Goal: Information Seeking & Learning: Learn about a topic

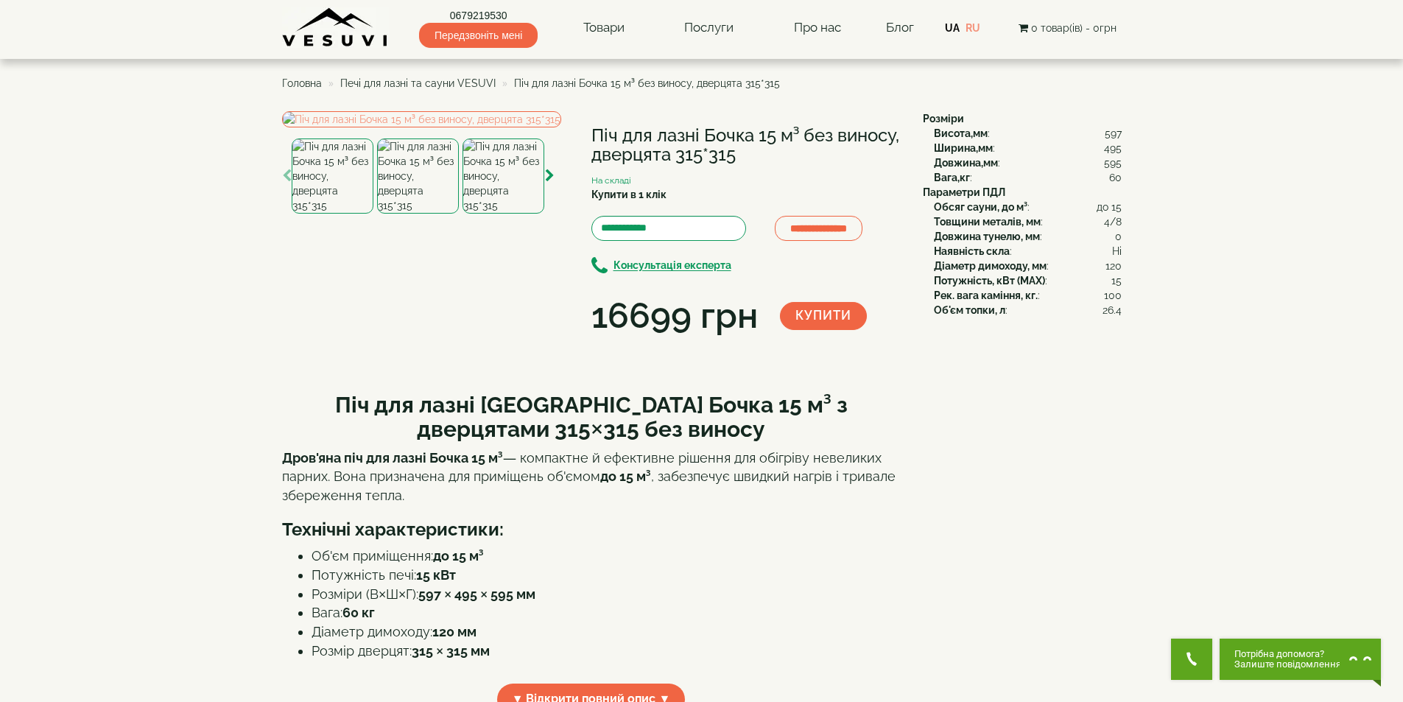
click at [654, 134] on h1 "Піч для лазні Бочка 15 м³ без виносу, дверцята 315*315" at bounding box center [745, 145] width 309 height 39
copy div "Піч для лазні Бочка 15 м³ без виносу, дверцята 315*315"
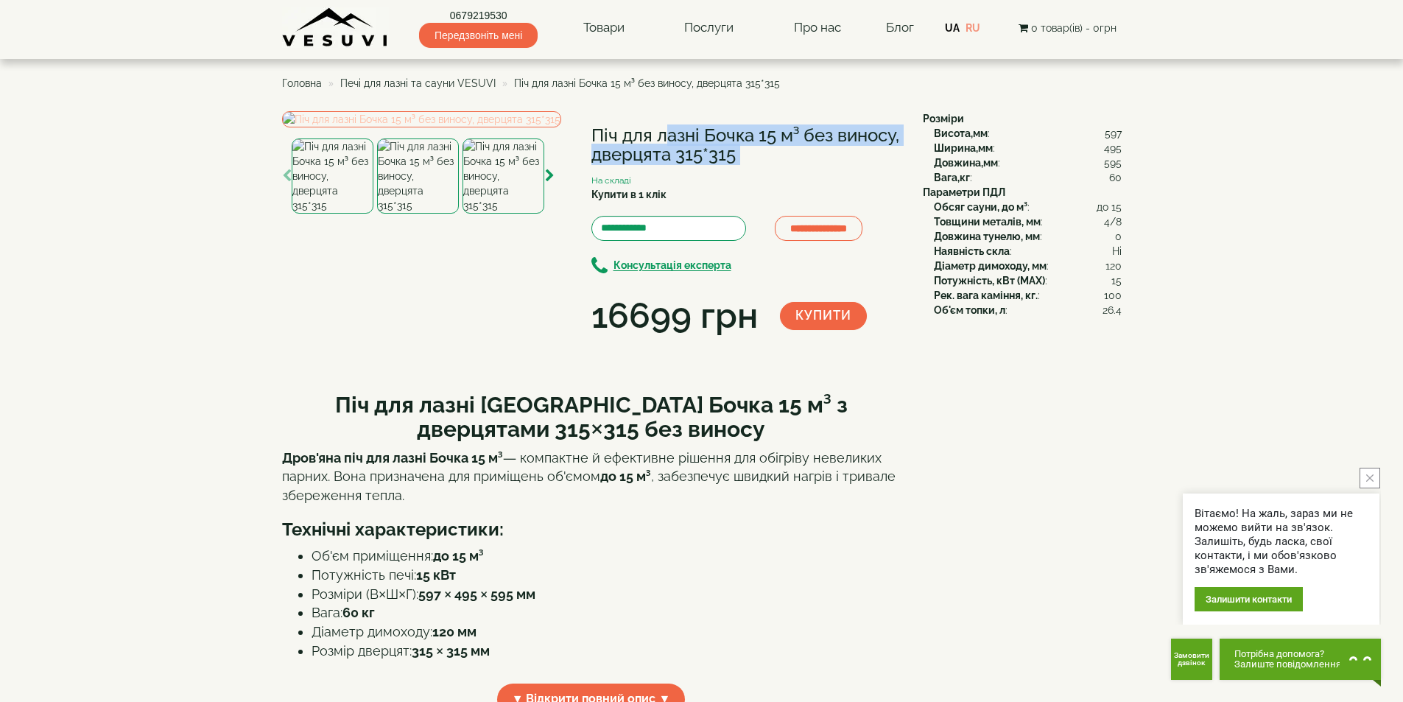
click at [451, 127] on img at bounding box center [421, 119] width 279 height 16
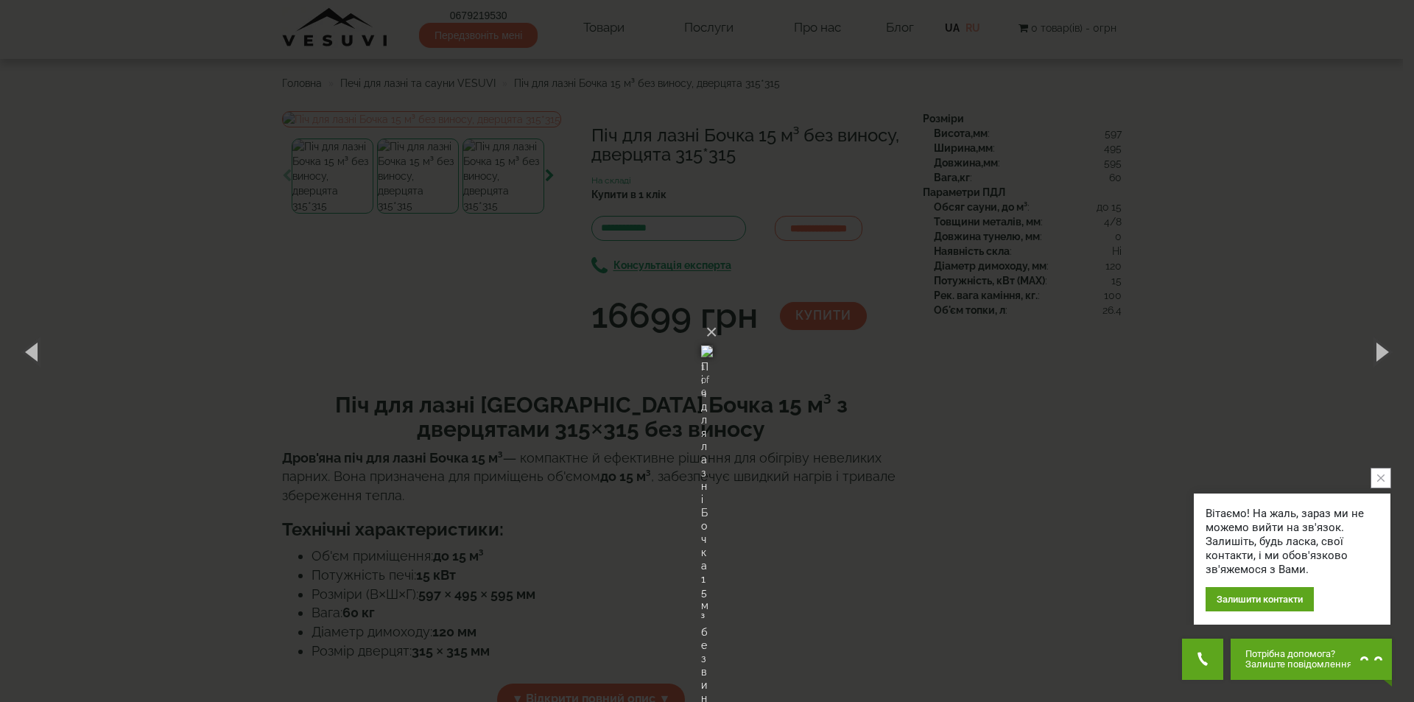
click at [948, 216] on div "× Піч для лазні Бочка 15 м³ без виносу, дверцята 315*315 1 of 6 Loading..." at bounding box center [707, 351] width 1414 height 702
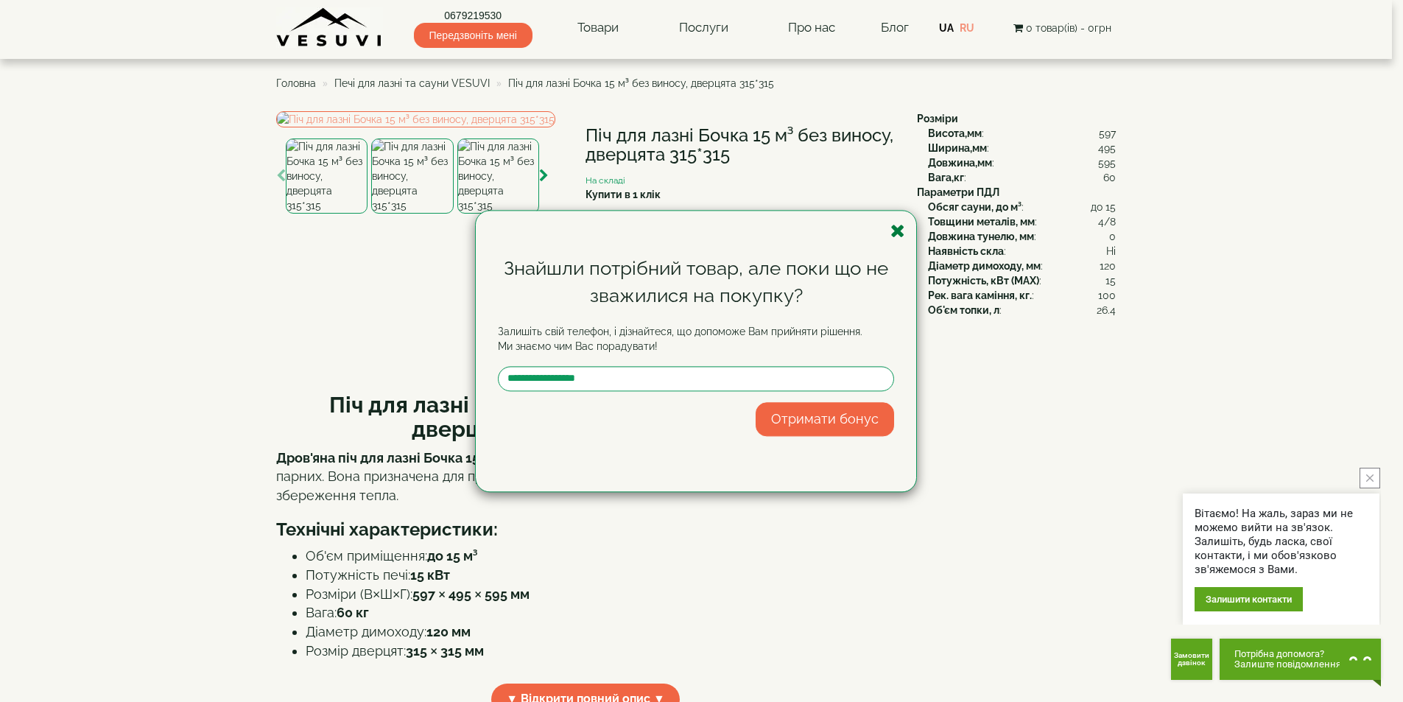
click at [892, 226] on icon "button" at bounding box center [897, 231] width 15 height 18
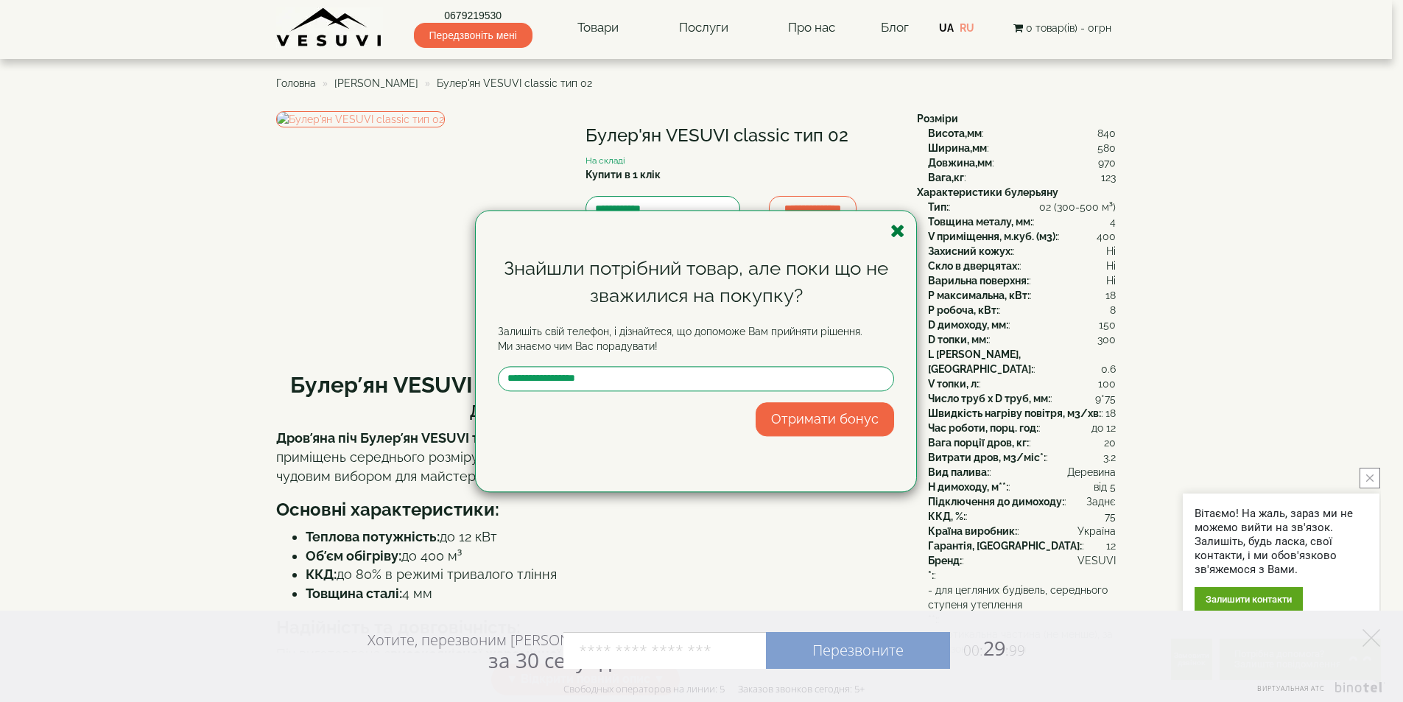
click at [900, 227] on icon "button" at bounding box center [897, 231] width 15 height 18
